Goal: Information Seeking & Learning: Learn about a topic

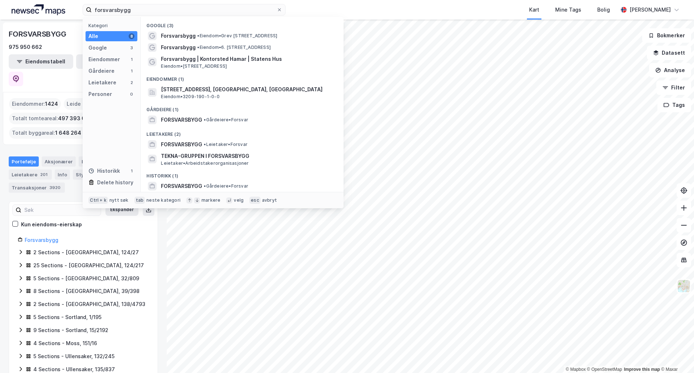
click at [144, 12] on input "forsvarsbygg" at bounding box center [184, 9] width 185 height 11
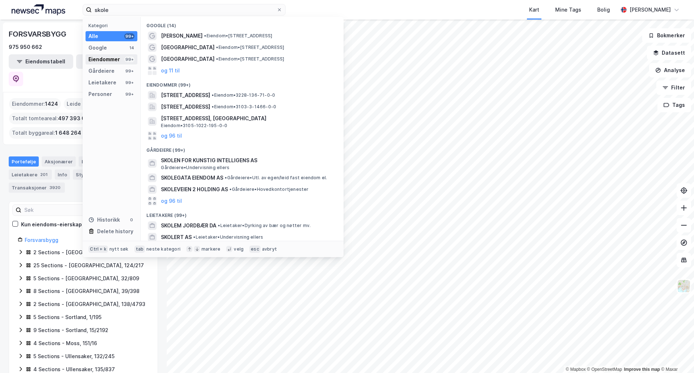
type input "skole"
click at [111, 61] on div "Eiendommer" at bounding box center [104, 59] width 32 height 9
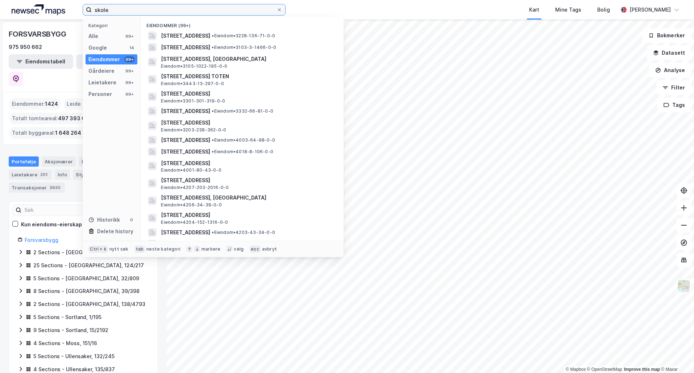
click at [132, 12] on input "skole" at bounding box center [184, 9] width 185 height 11
click at [279, 8] on icon at bounding box center [279, 10] width 4 height 4
click at [277, 8] on input "skole" at bounding box center [184, 9] width 185 height 11
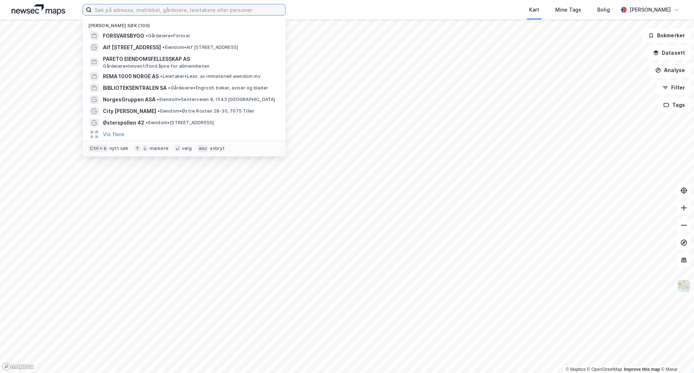
click at [211, 10] on input at bounding box center [189, 9] width 194 height 11
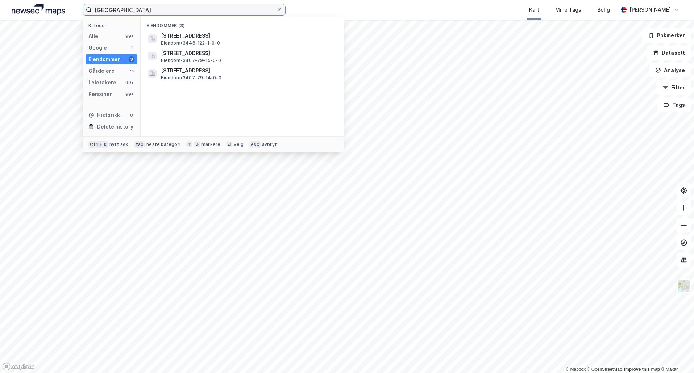
click at [156, 11] on input "[GEOGRAPHIC_DATA]" at bounding box center [184, 9] width 185 height 11
click at [150, 11] on input "[GEOGRAPHIC_DATA]" at bounding box center [184, 9] width 185 height 11
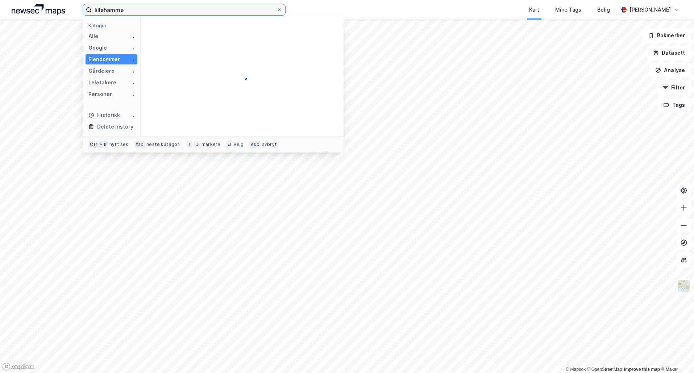
type input "[GEOGRAPHIC_DATA]"
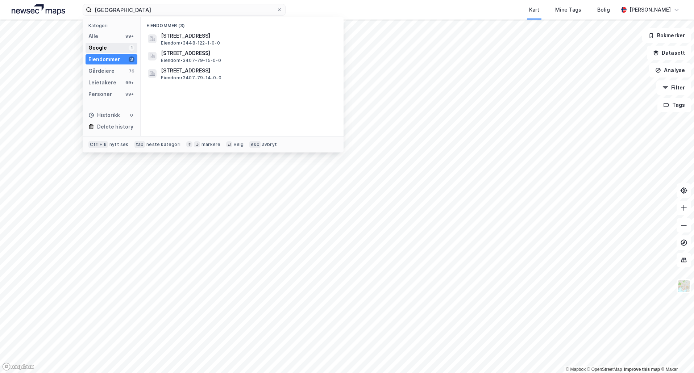
click at [120, 50] on div "Google 1" at bounding box center [112, 48] width 52 height 10
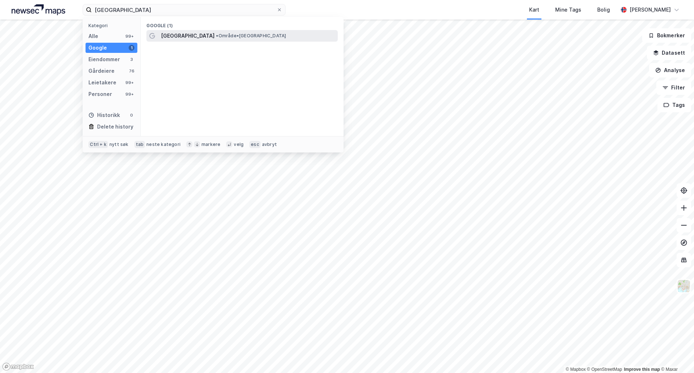
click at [190, 40] on span "[GEOGRAPHIC_DATA]" at bounding box center [188, 36] width 54 height 9
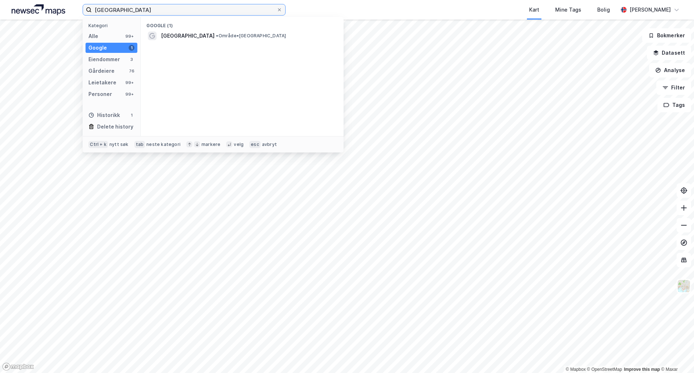
click at [150, 10] on input "[GEOGRAPHIC_DATA]" at bounding box center [184, 9] width 185 height 11
click at [279, 8] on icon at bounding box center [279, 10] width 4 height 4
click at [277, 8] on input "[GEOGRAPHIC_DATA]" at bounding box center [184, 9] width 185 height 11
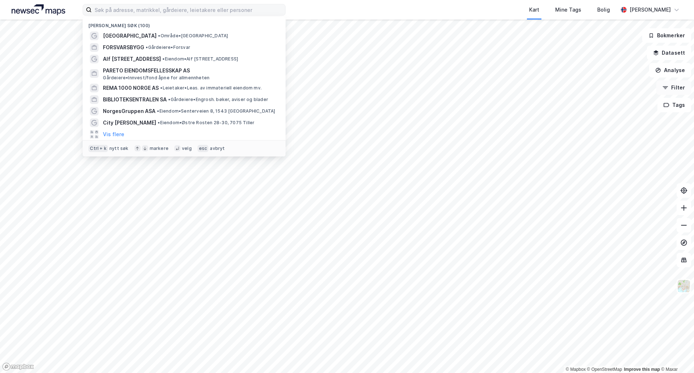
click at [670, 92] on button "Filter" at bounding box center [673, 87] width 35 height 14
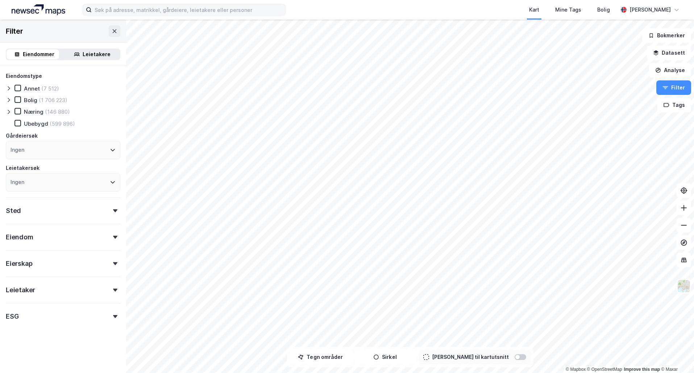
click at [57, 236] on div "Eiendom" at bounding box center [63, 234] width 115 height 21
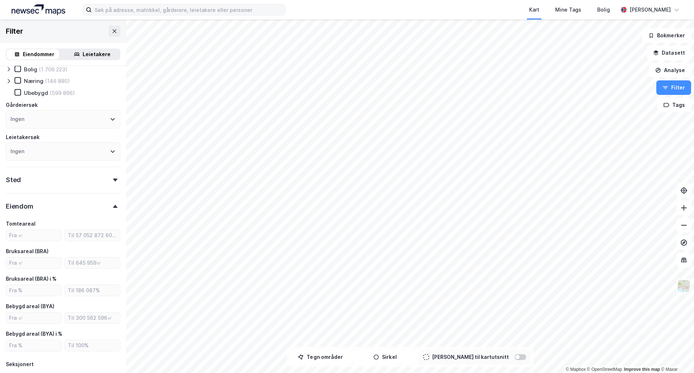
scroll to position [72, 0]
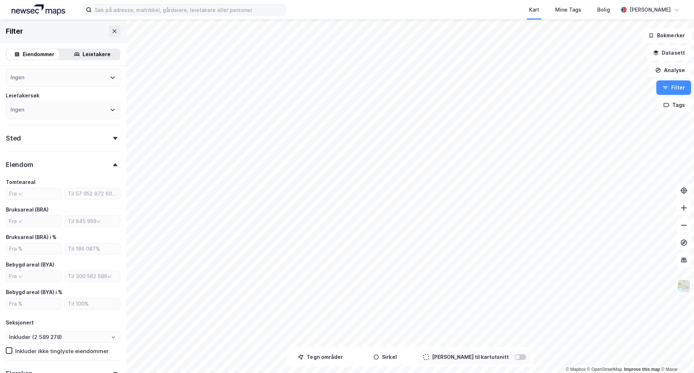
click at [66, 165] on div "Eiendom" at bounding box center [63, 161] width 115 height 21
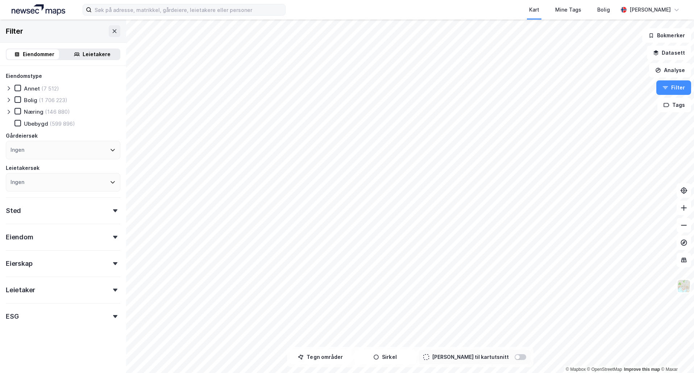
scroll to position [0, 0]
click at [39, 234] on div "Eiendom" at bounding box center [63, 234] width 115 height 21
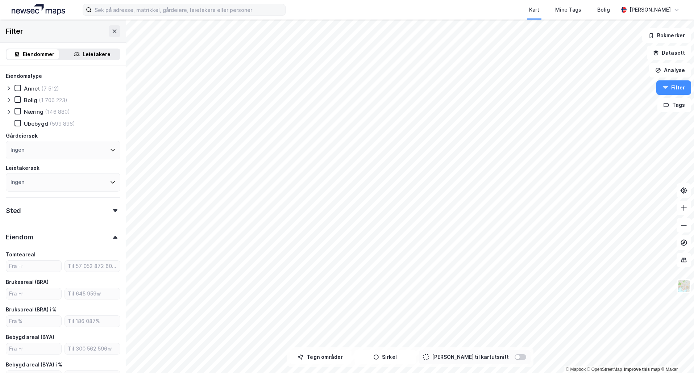
click at [45, 234] on div "Eiendom" at bounding box center [63, 234] width 115 height 21
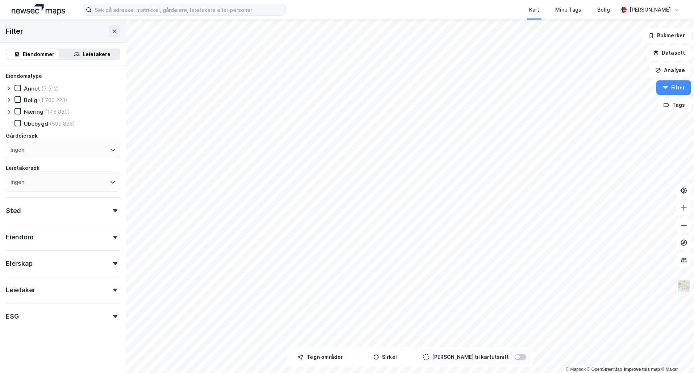
click at [8, 111] on icon at bounding box center [9, 112] width 6 height 6
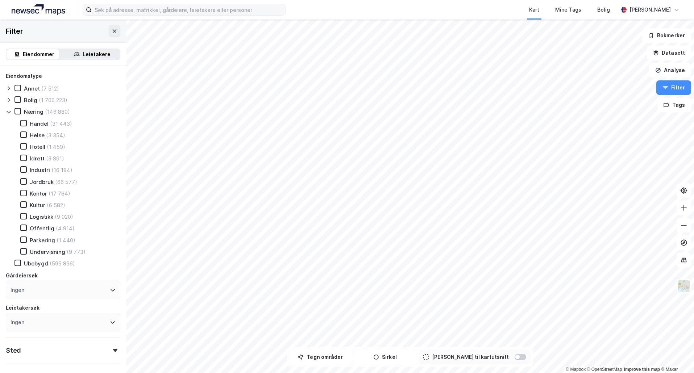
click at [23, 232] on div "Offentlig (4 914)" at bounding box center [43, 228] width 63 height 7
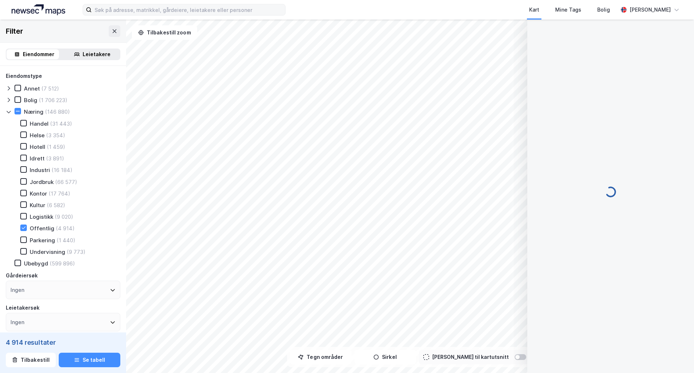
scroll to position [1, 0]
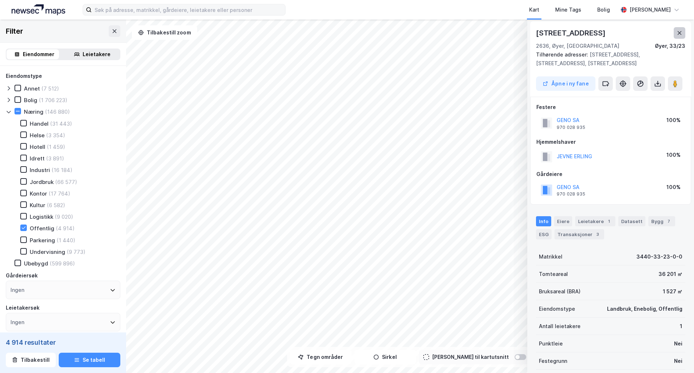
click at [681, 31] on icon at bounding box center [680, 33] width 6 height 6
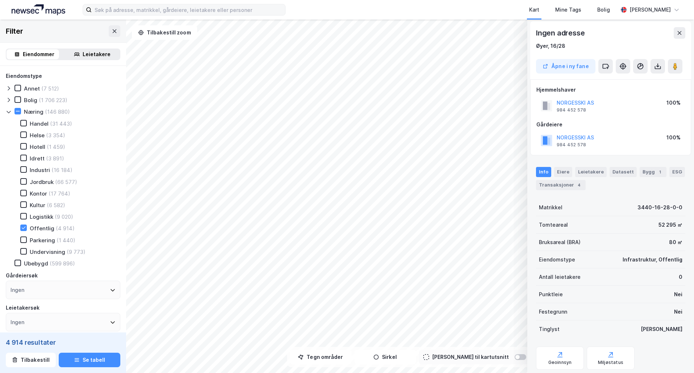
click at [672, 36] on div "Ingen adresse" at bounding box center [610, 33] width 149 height 12
click at [676, 35] on button at bounding box center [680, 33] width 12 height 12
click at [678, 34] on icon at bounding box center [680, 33] width 4 height 4
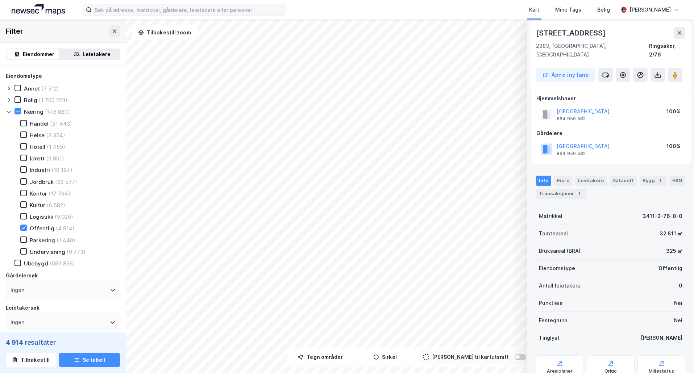
click at [165, 18] on div "Kart Mine Tags Bolig [PERSON_NAME]" at bounding box center [347, 10] width 694 height 20
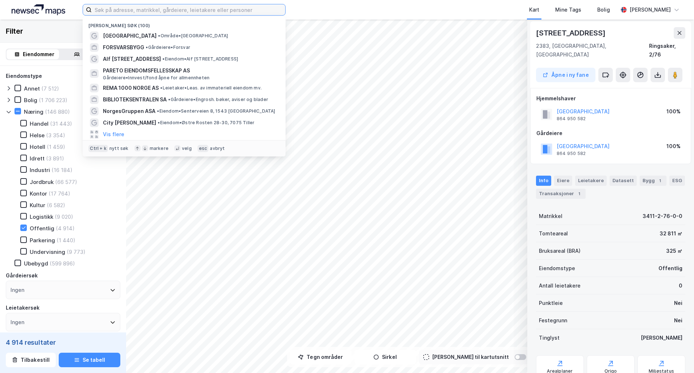
click at [161, 14] on input at bounding box center [189, 9] width 194 height 11
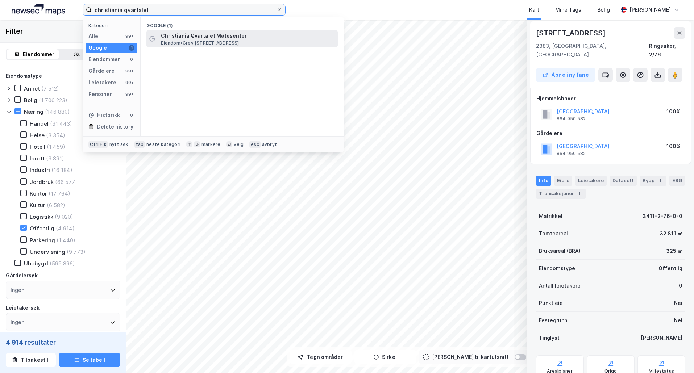
type input "christiania qvartalet"
click at [188, 34] on span "Christiania Qvartalet Møtesenter" at bounding box center [248, 36] width 174 height 9
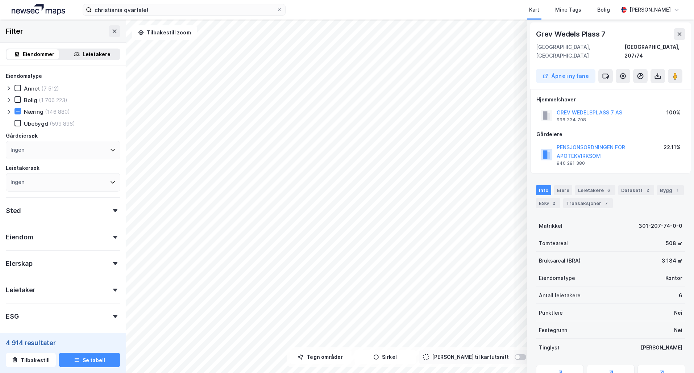
scroll to position [1, 0]
click at [22, 113] on div "Næring (146 880)" at bounding box center [41, 111] width 55 height 7
click at [21, 113] on div at bounding box center [17, 111] width 7 height 7
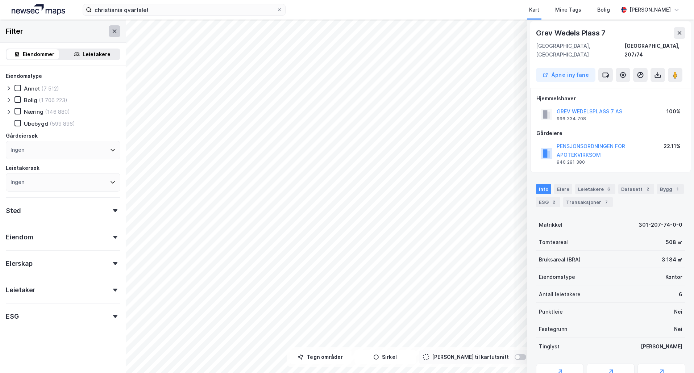
click at [112, 30] on icon at bounding box center [115, 31] width 6 height 6
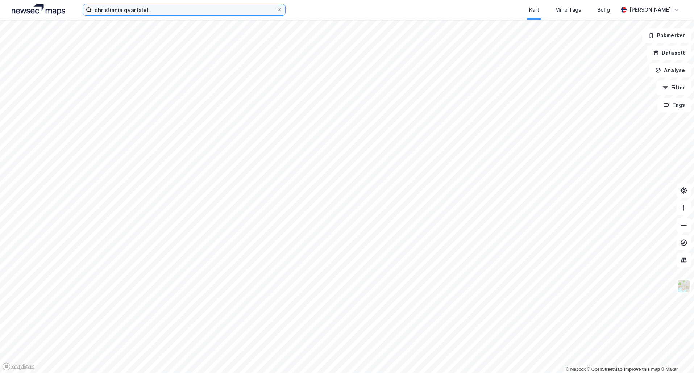
click at [157, 11] on input "christiania qvartalet" at bounding box center [184, 9] width 185 height 11
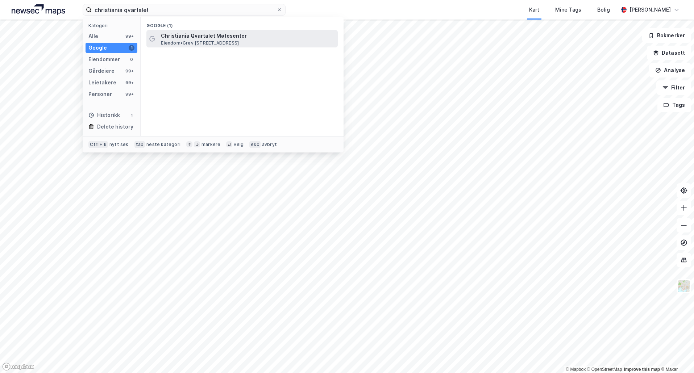
click at [168, 41] on span "Eiendom • [STREET_ADDRESS]" at bounding box center [200, 43] width 78 height 6
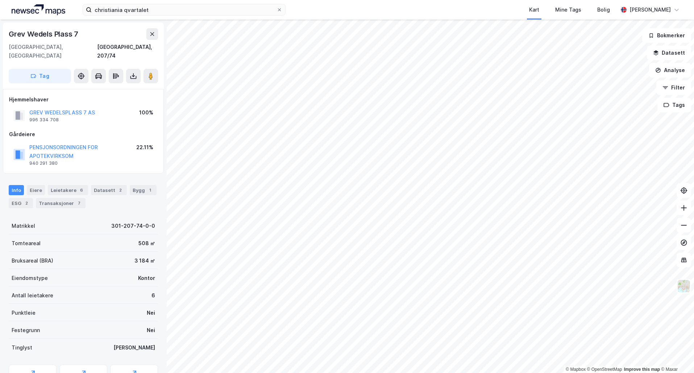
scroll to position [1, 0]
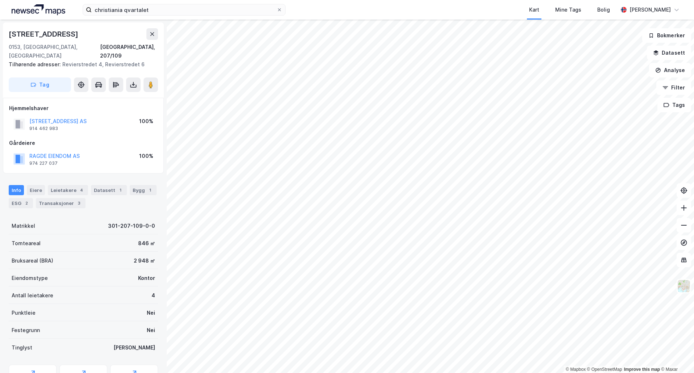
scroll to position [1, 0]
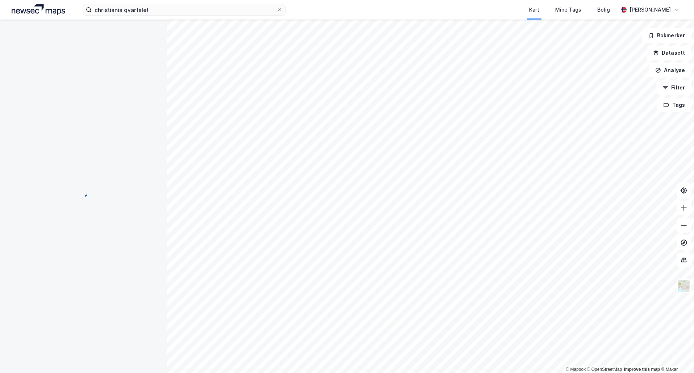
scroll to position [1, 0]
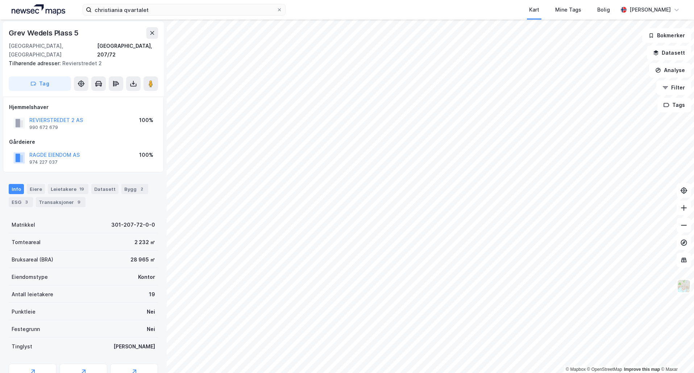
scroll to position [1, 0]
